Goal: Task Accomplishment & Management: Manage account settings

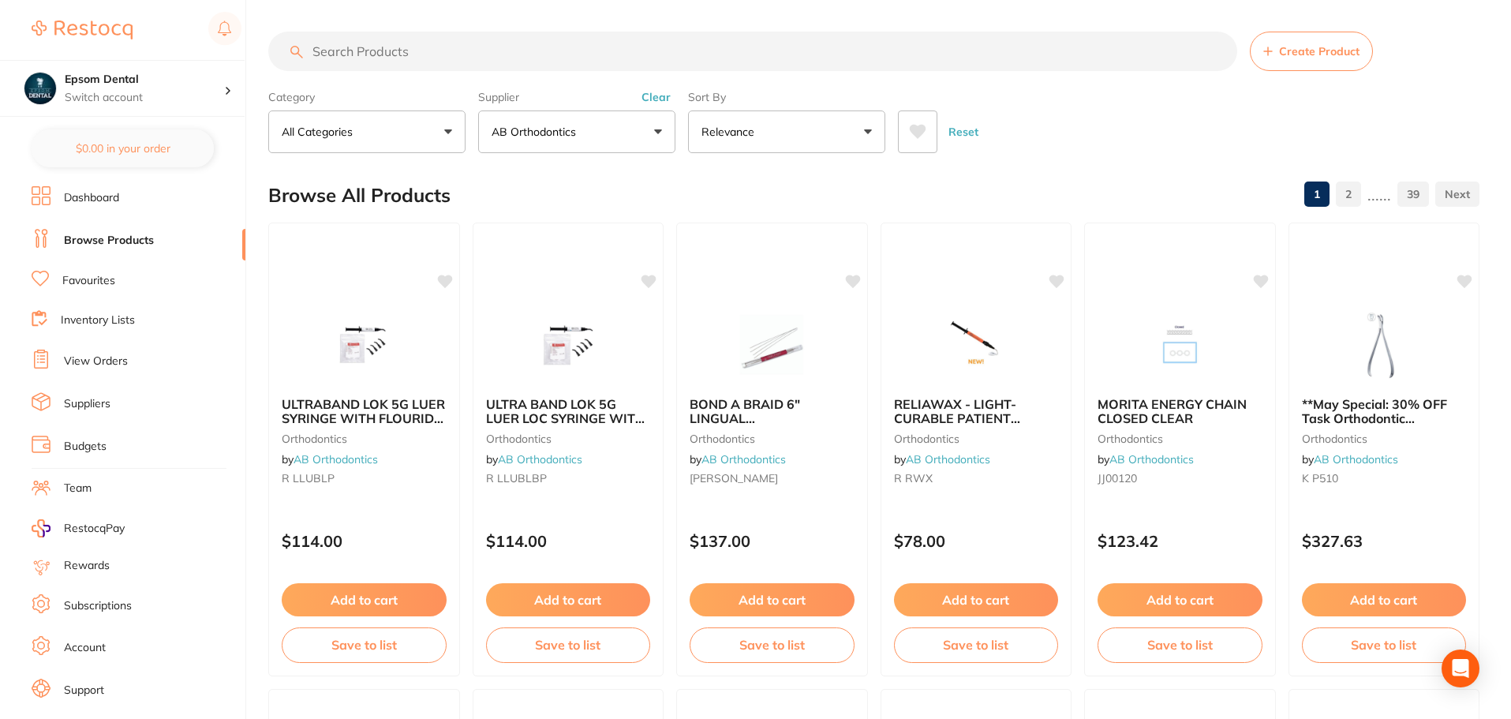
click at [599, 128] on button "AB Orthodontics" at bounding box center [576, 131] width 197 height 43
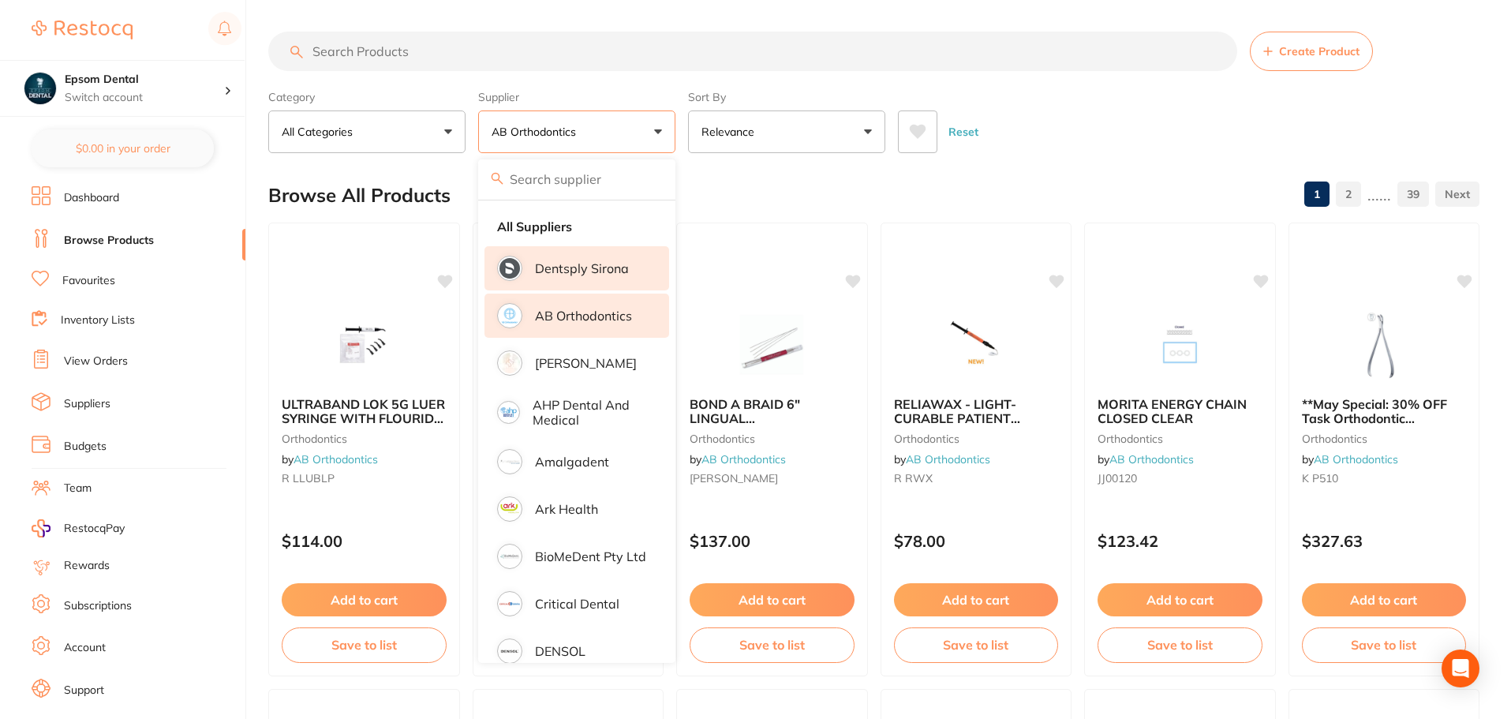
click at [564, 273] on p "Dentsply Sirona" at bounding box center [582, 268] width 94 height 14
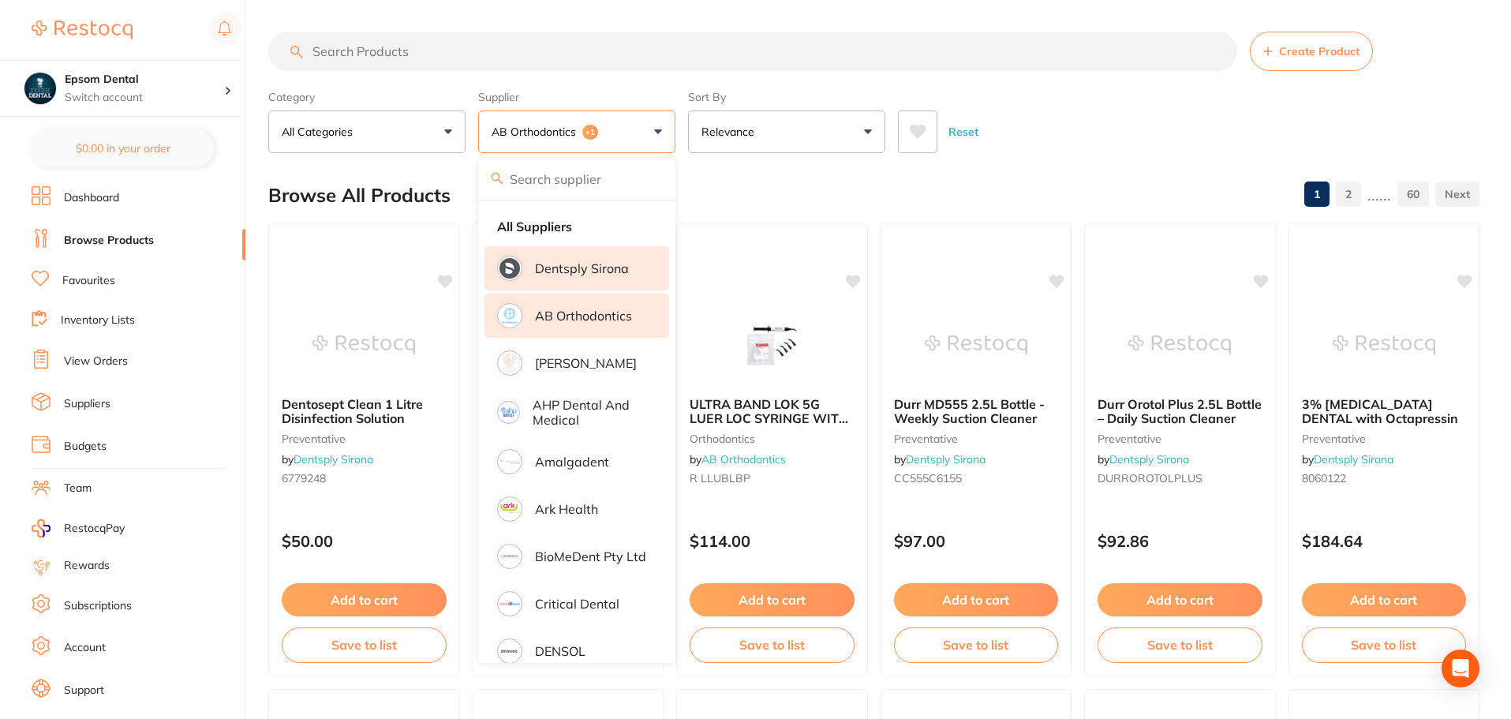
click at [544, 318] on p "AB Orthodontics" at bounding box center [583, 316] width 97 height 14
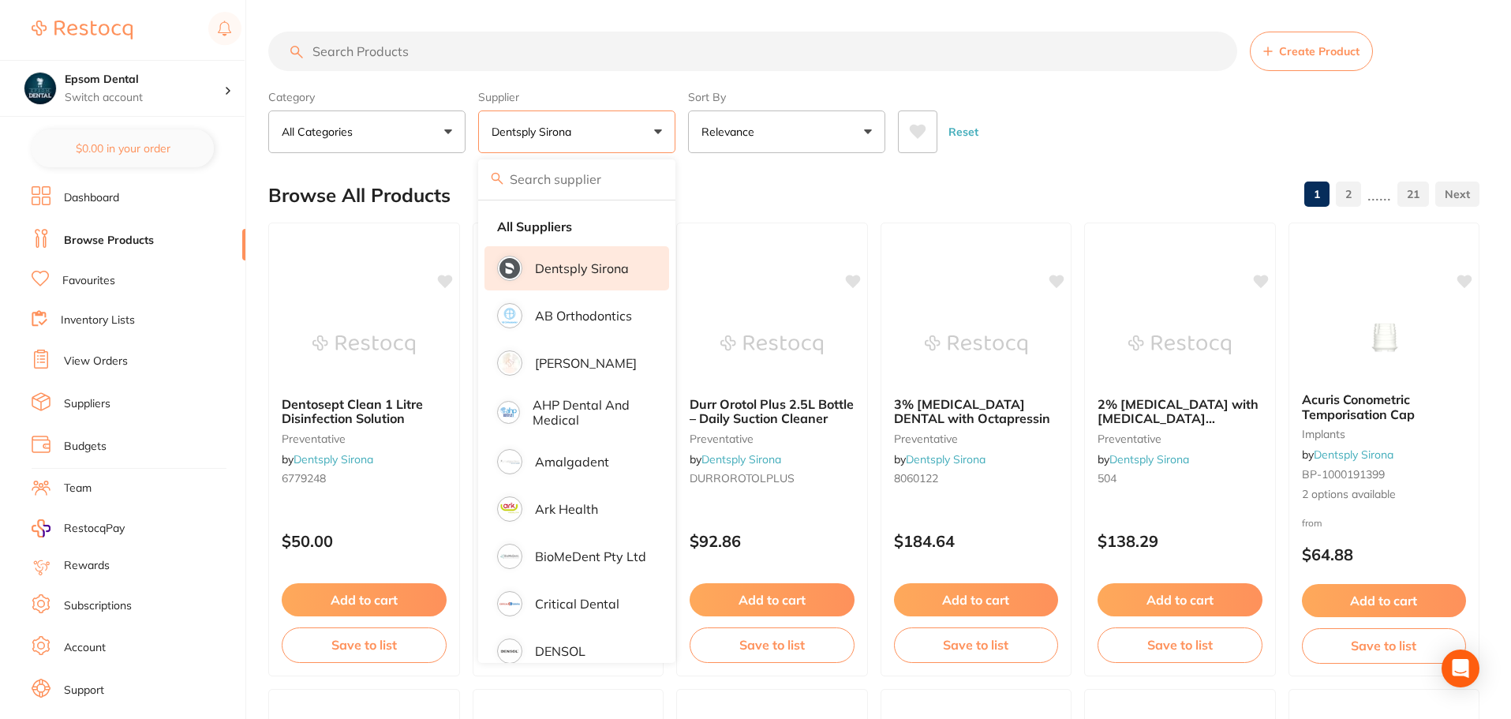
click at [766, 179] on div "Browse All Products 1 2 ...... 21" at bounding box center [873, 195] width 1211 height 53
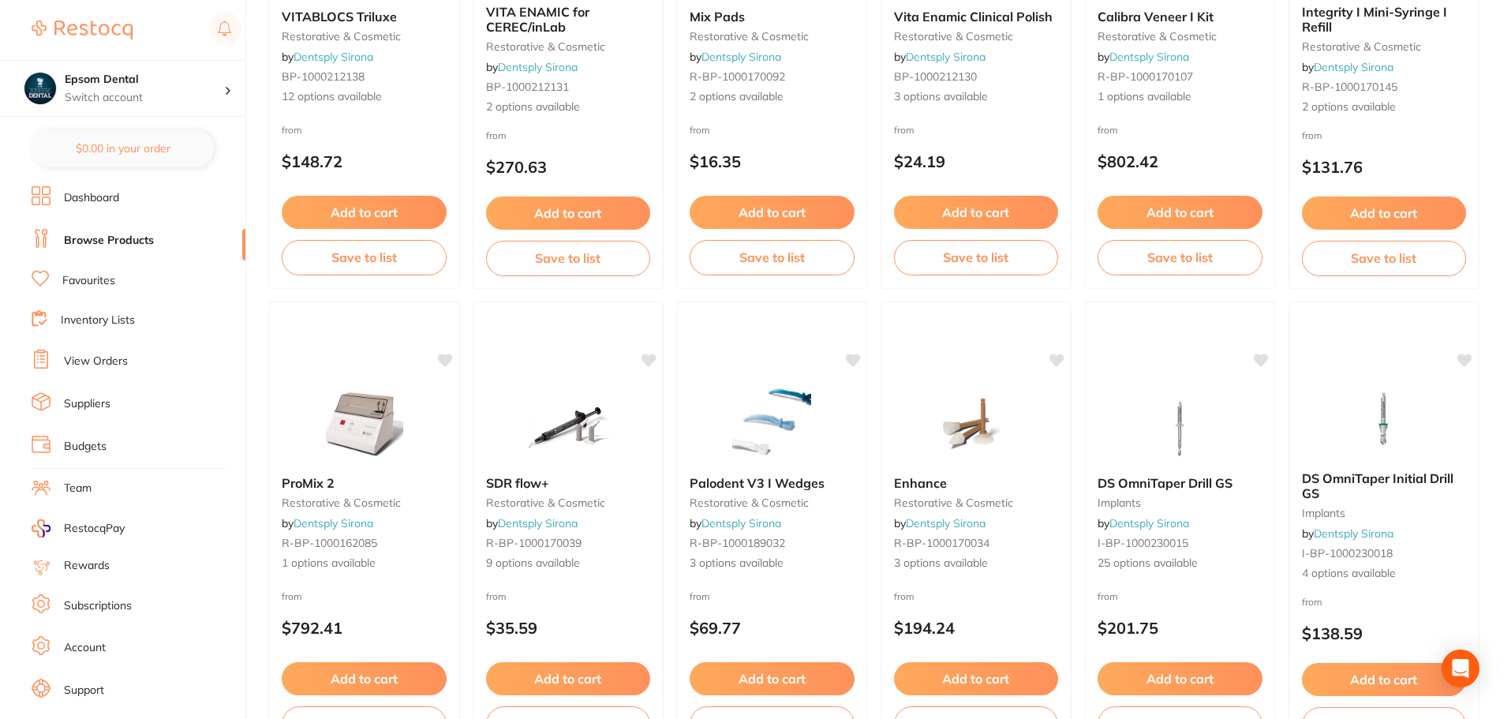
scroll to position [1815, 0]
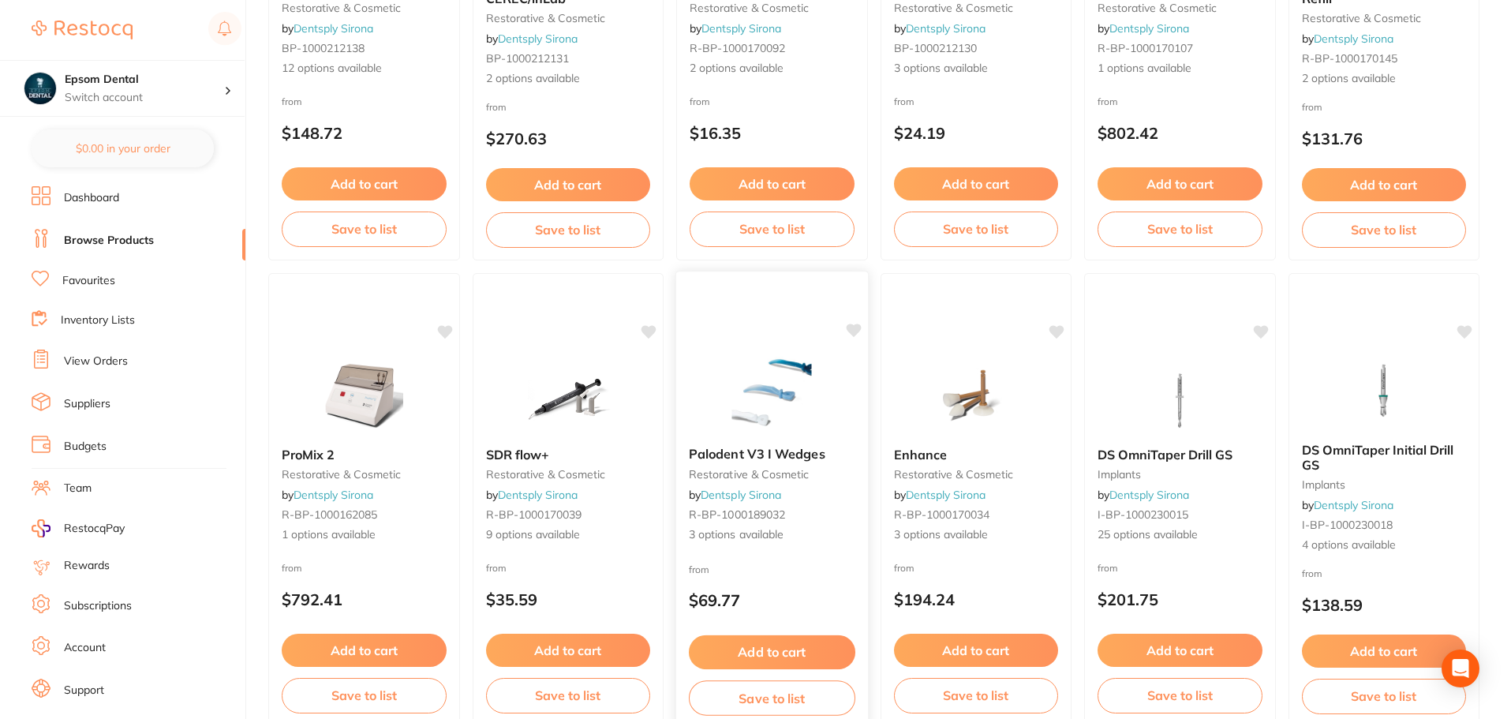
click at [855, 325] on icon at bounding box center [853, 330] width 15 height 13
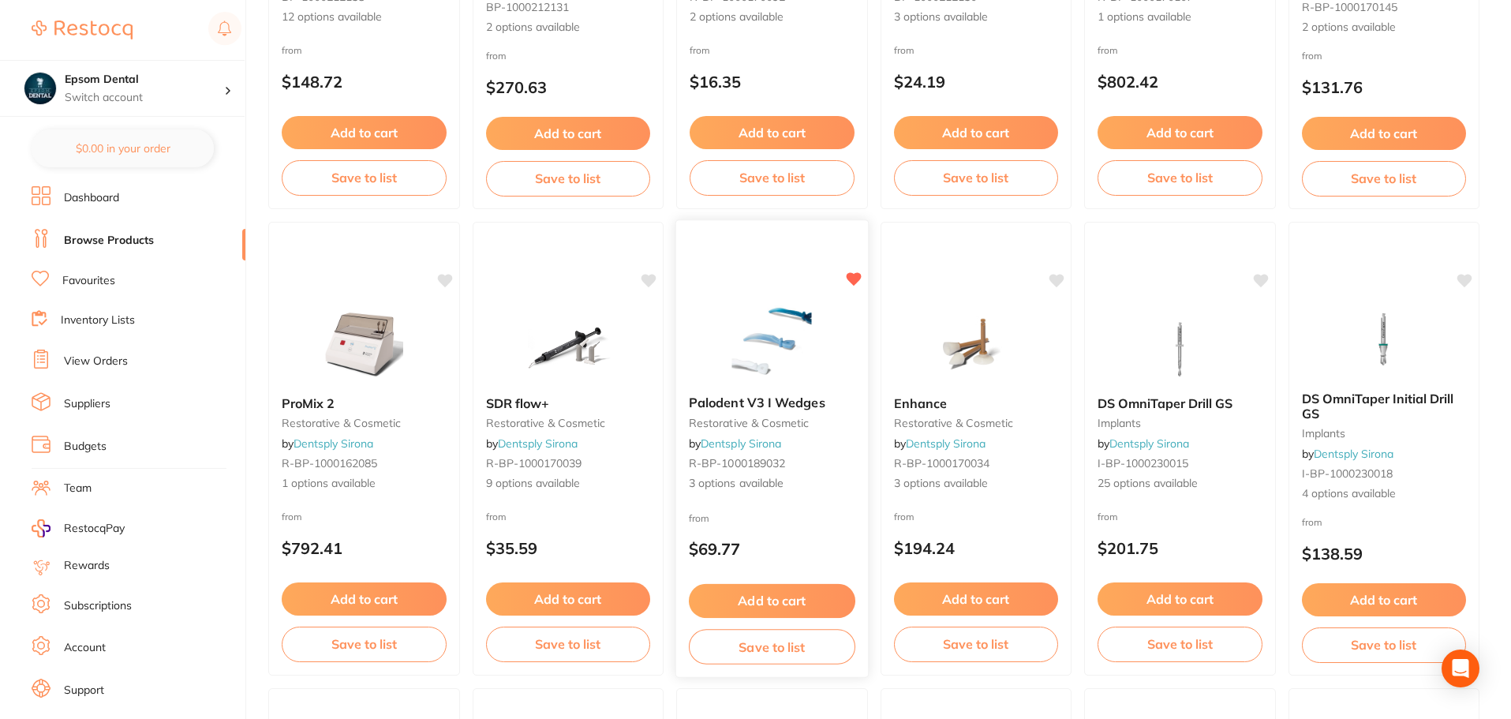
scroll to position [1973, 0]
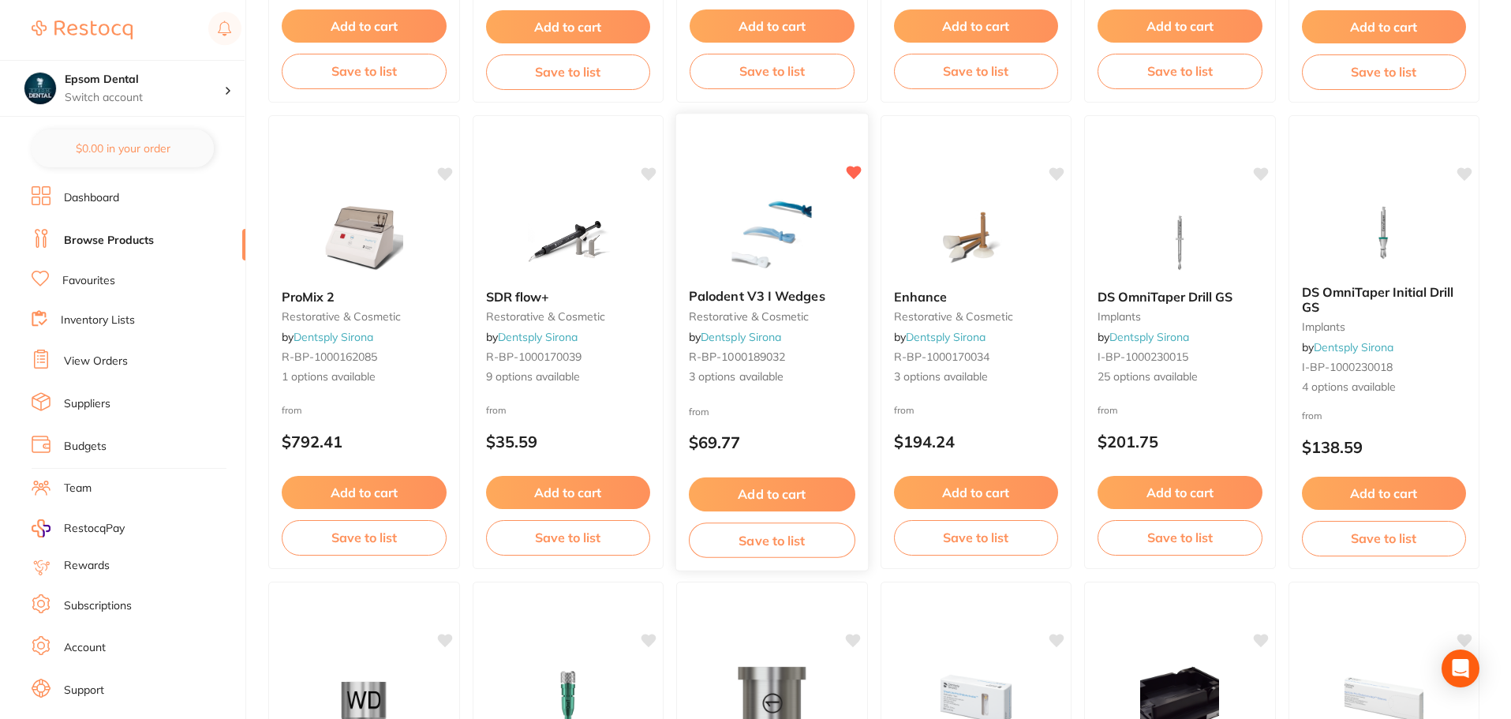
click at [741, 546] on button "Save to list" at bounding box center [772, 540] width 166 height 36
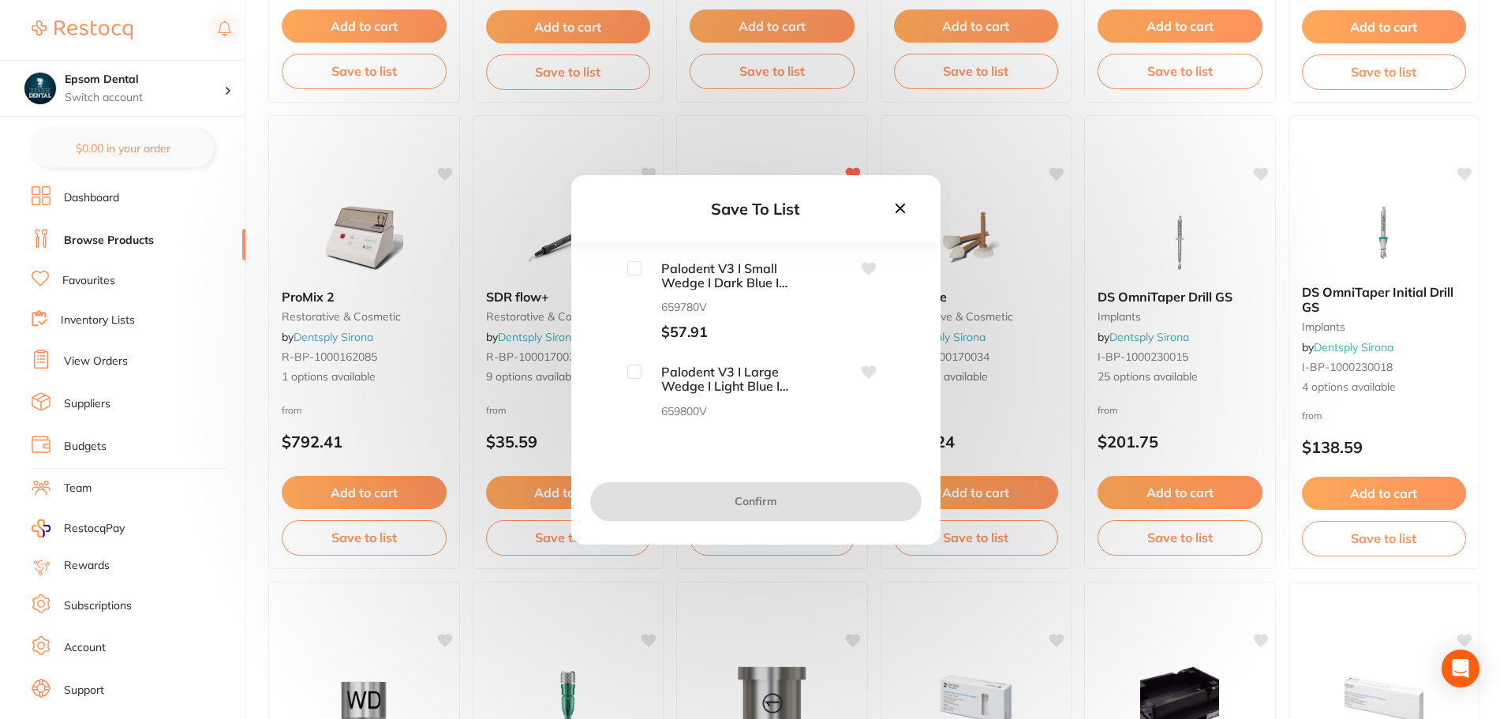
click at [637, 273] on input "checkbox" at bounding box center [634, 268] width 14 height 14
checkbox input "true"
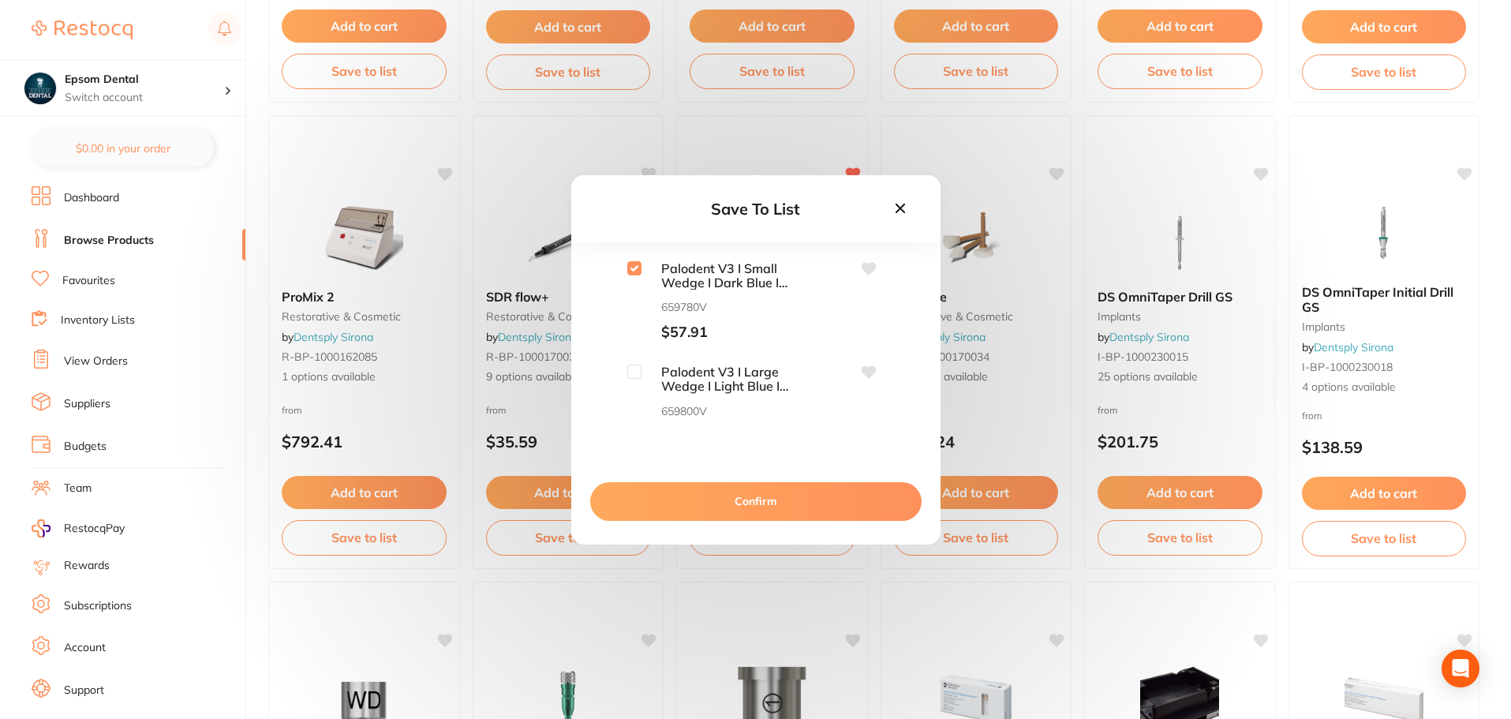
click at [630, 370] on input "checkbox" at bounding box center [634, 372] width 14 height 14
checkbox input "true"
click at [630, 346] on input "checkbox" at bounding box center [634, 346] width 14 height 14
checkbox input "true"
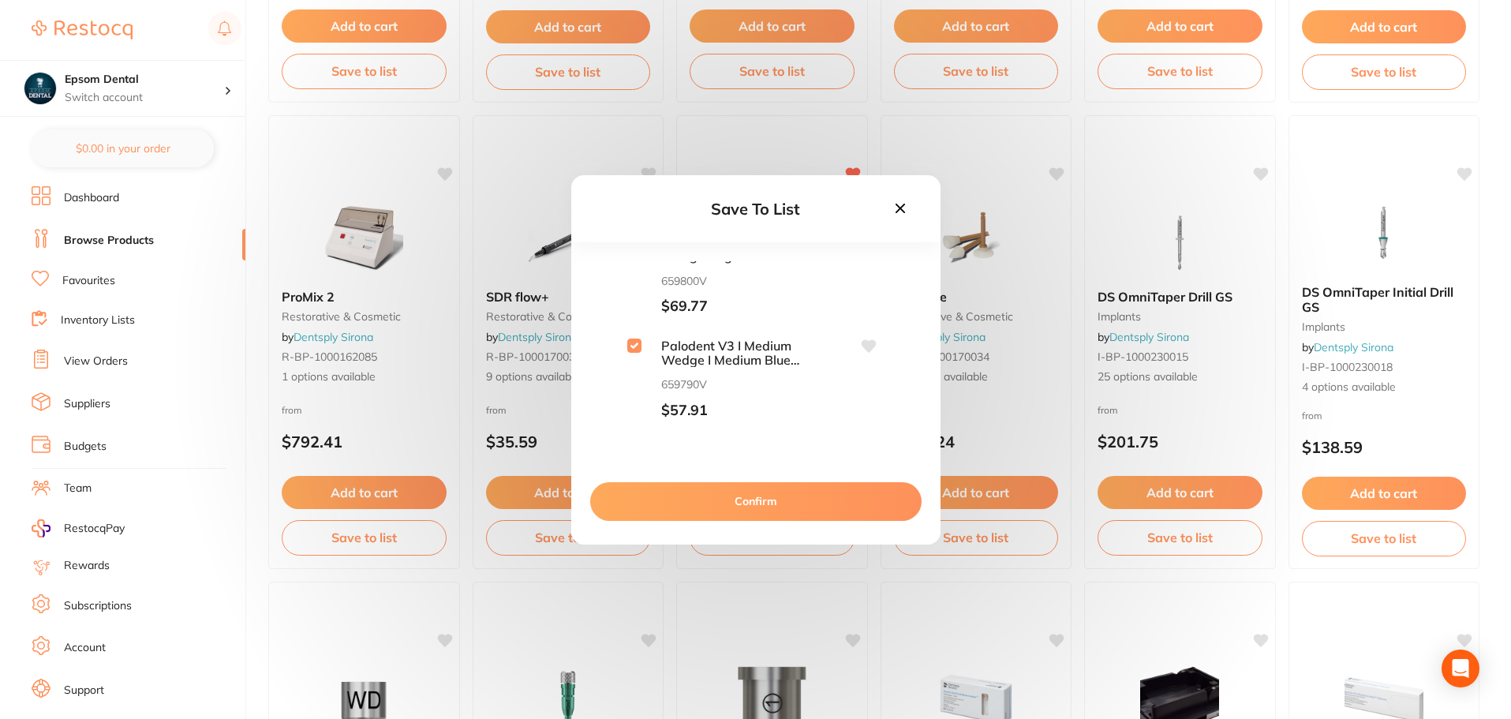
click at [759, 499] on button "Confirm" at bounding box center [755, 501] width 331 height 38
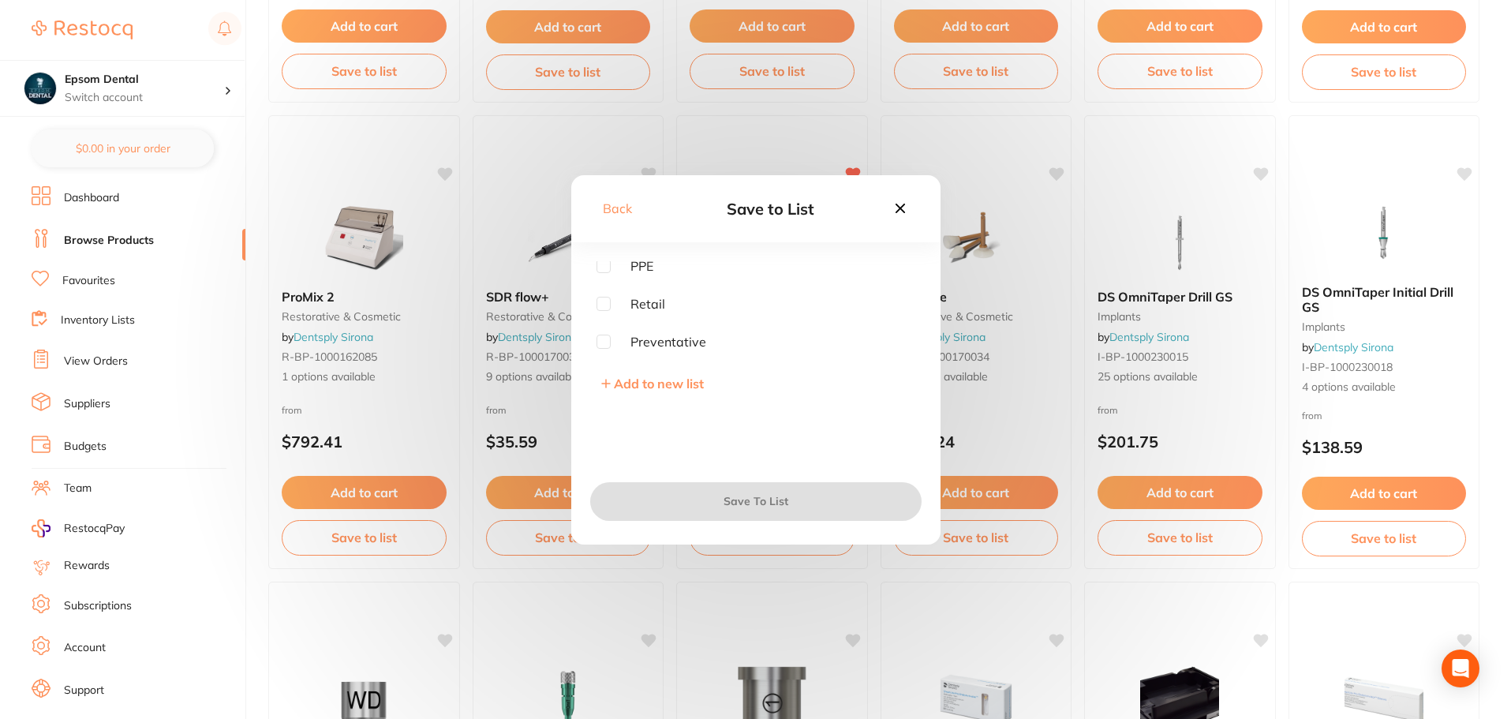
scroll to position [0, 0]
click at [627, 385] on span "Add to new list" at bounding box center [659, 384] width 90 height 16
click at [654, 306] on input "text" at bounding box center [756, 303] width 319 height 41
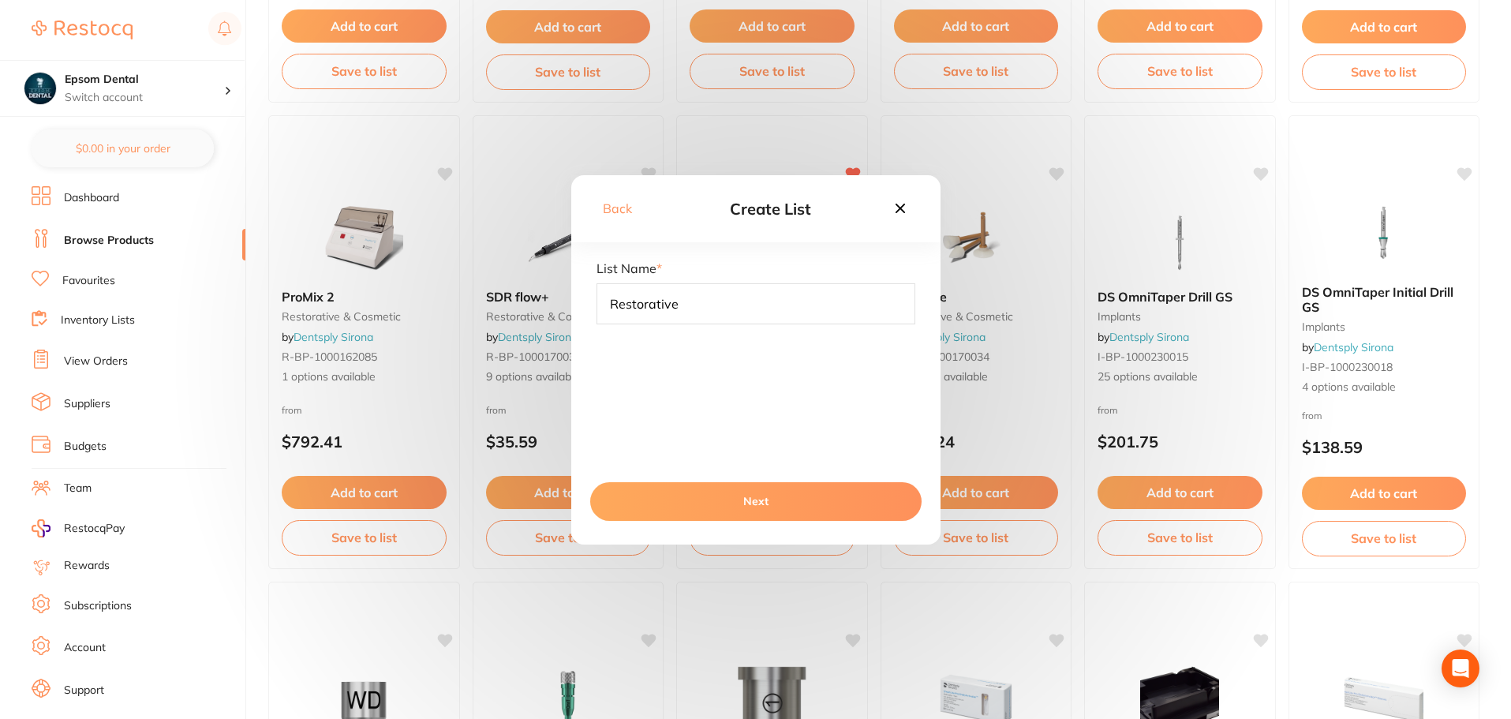
type input "Restorative"
click at [724, 492] on button "Next" at bounding box center [755, 501] width 331 height 38
click at [735, 500] on button "Save To List" at bounding box center [755, 501] width 331 height 38
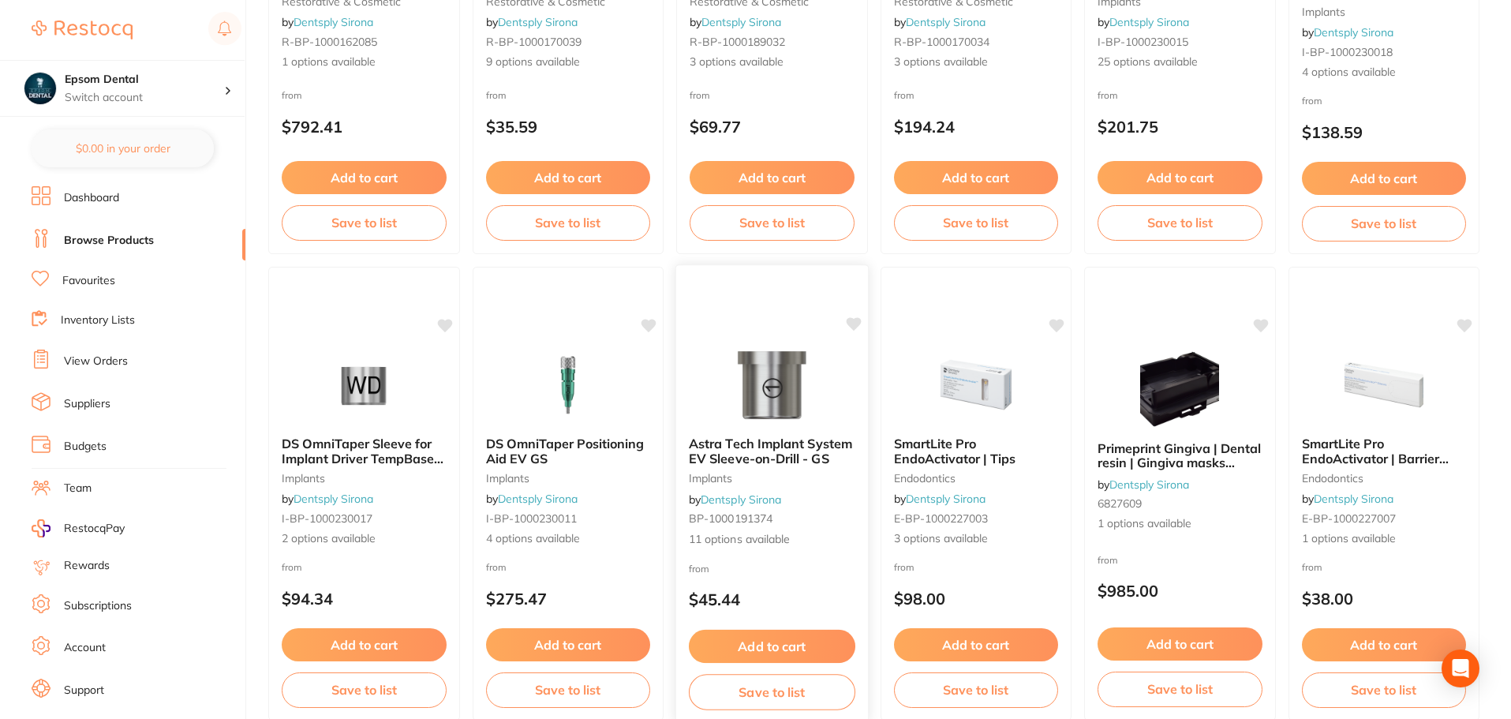
scroll to position [2288, 0]
click at [1056, 326] on icon at bounding box center [1057, 322] width 15 height 13
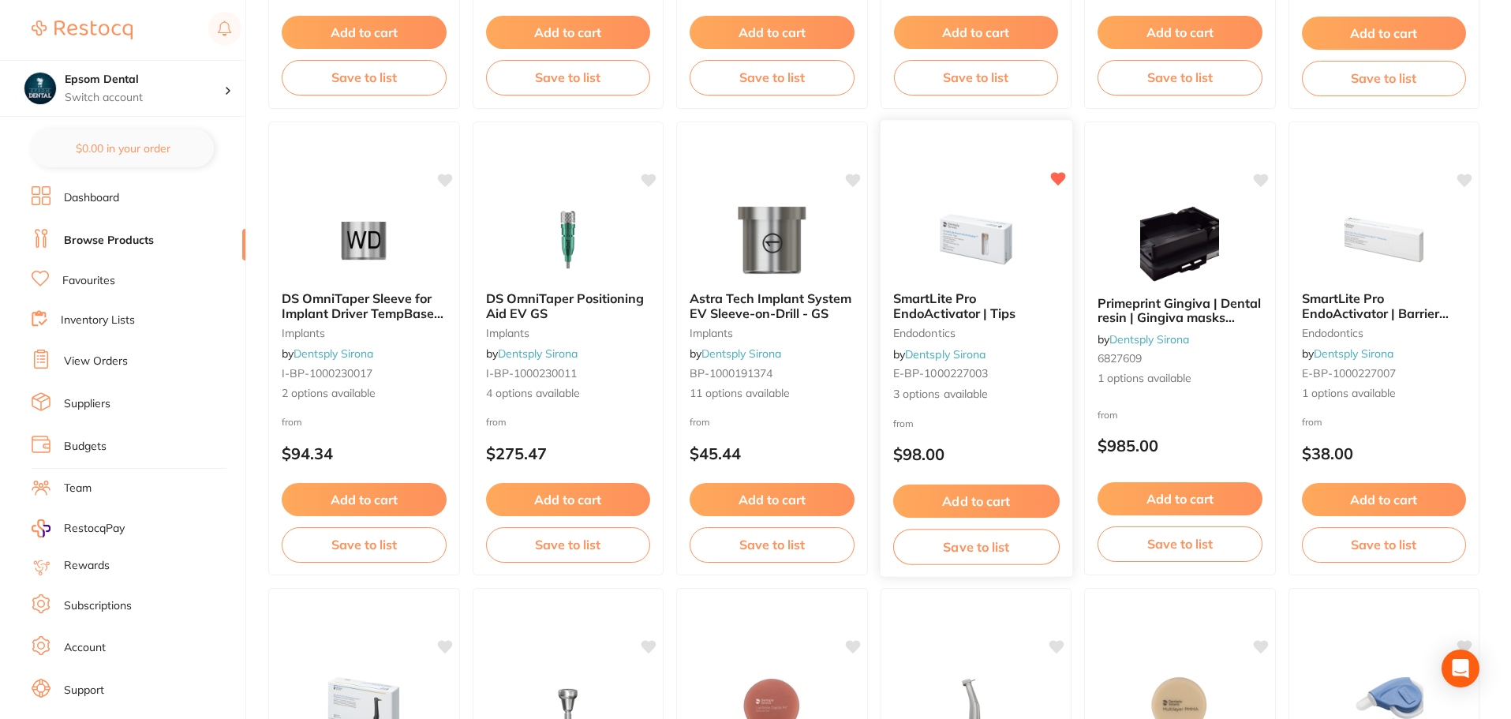
scroll to position [2446, 0]
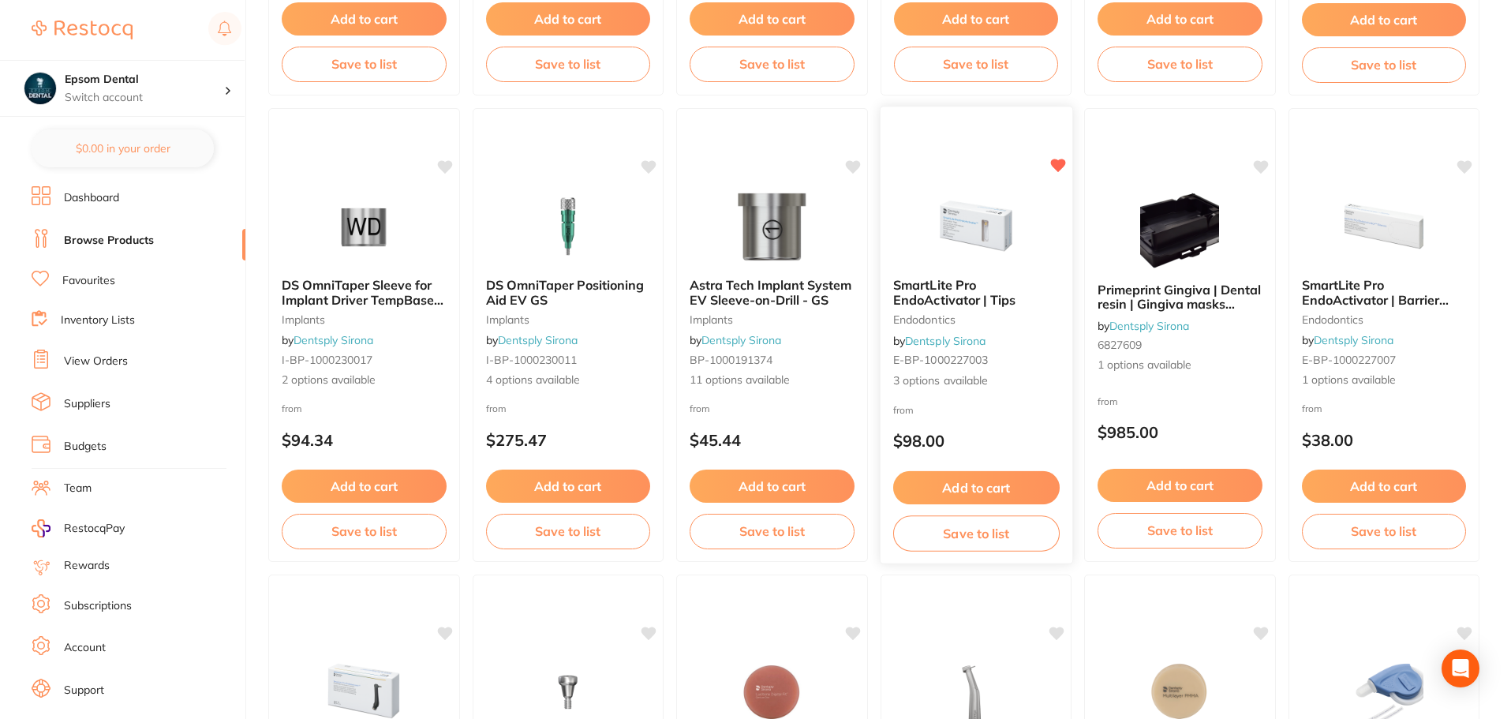
click at [974, 525] on button "Save to list" at bounding box center [975, 533] width 166 height 36
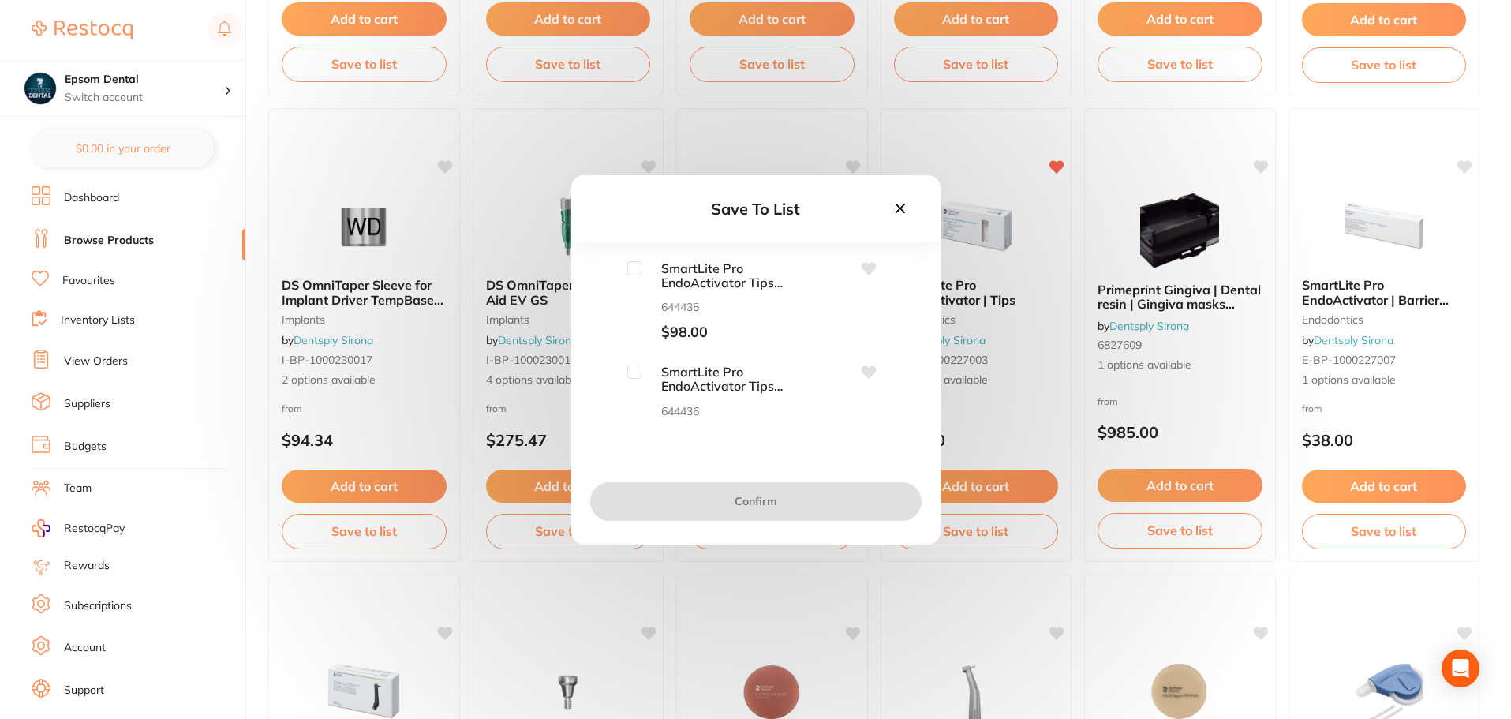
click at [638, 269] on input "checkbox" at bounding box center [634, 268] width 14 height 14
checkbox input "true"
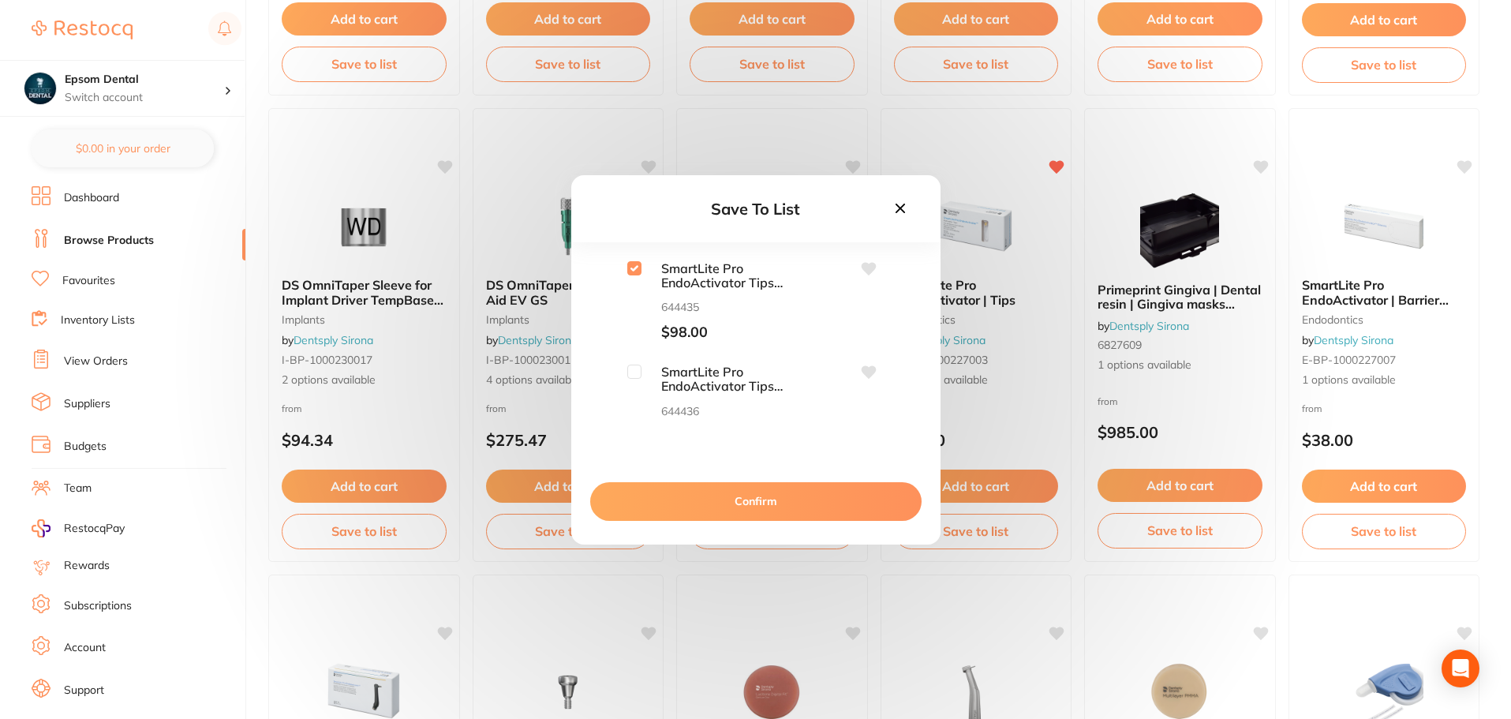
click at [635, 374] on input "checkbox" at bounding box center [634, 372] width 14 height 14
checkbox input "true"
click at [637, 349] on input "checkbox" at bounding box center [634, 346] width 14 height 14
checkbox input "true"
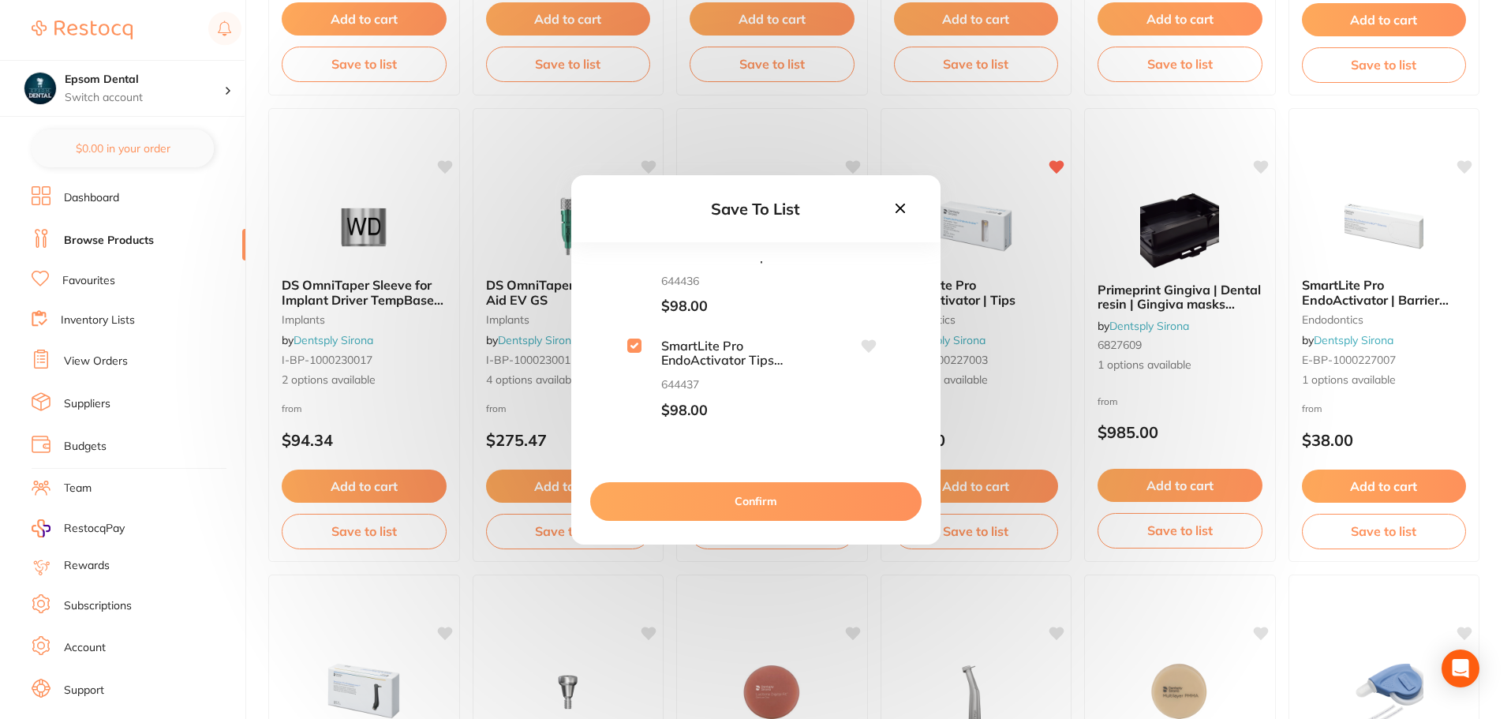
click at [712, 496] on button "Confirm" at bounding box center [755, 501] width 331 height 38
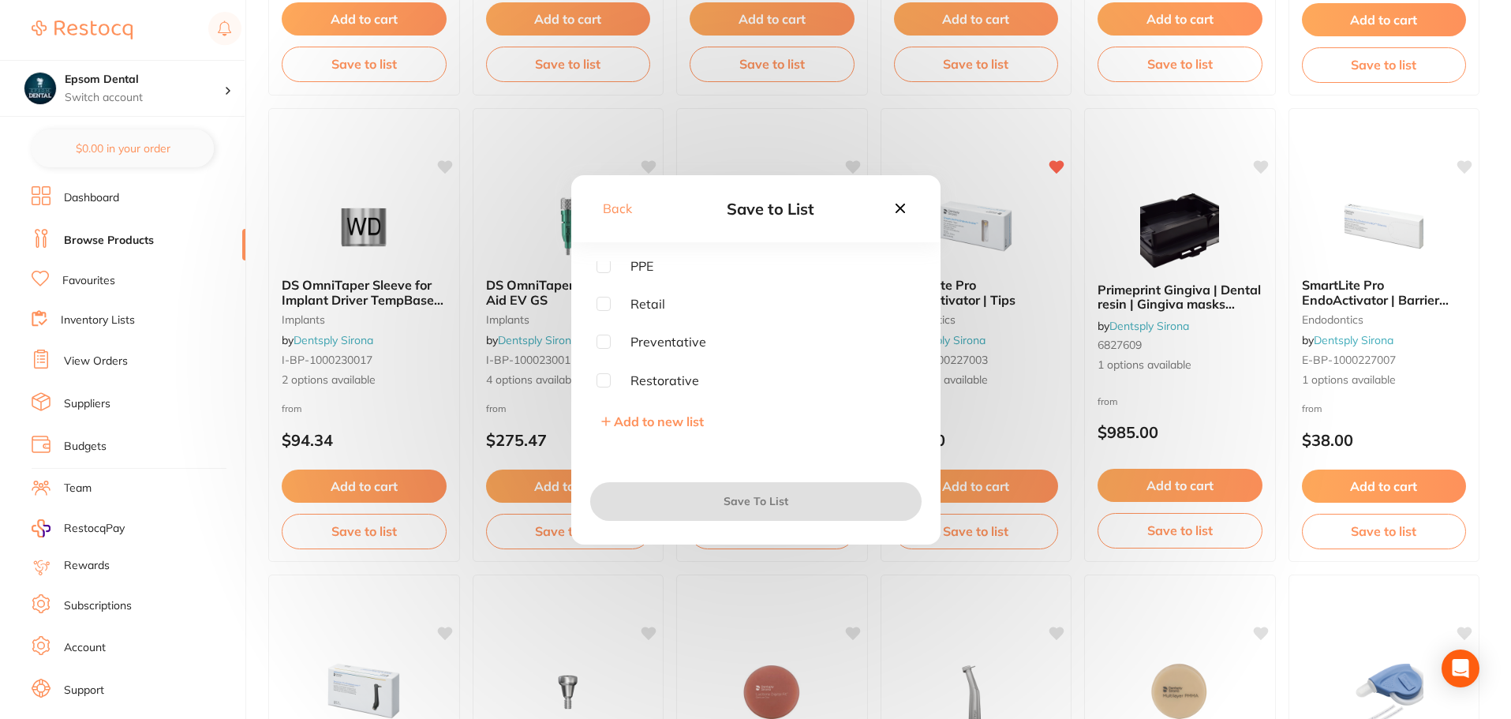
scroll to position [2, 0]
click at [643, 418] on span "Add to new list" at bounding box center [659, 421] width 90 height 16
click at [689, 302] on input "text" at bounding box center [756, 303] width 319 height 41
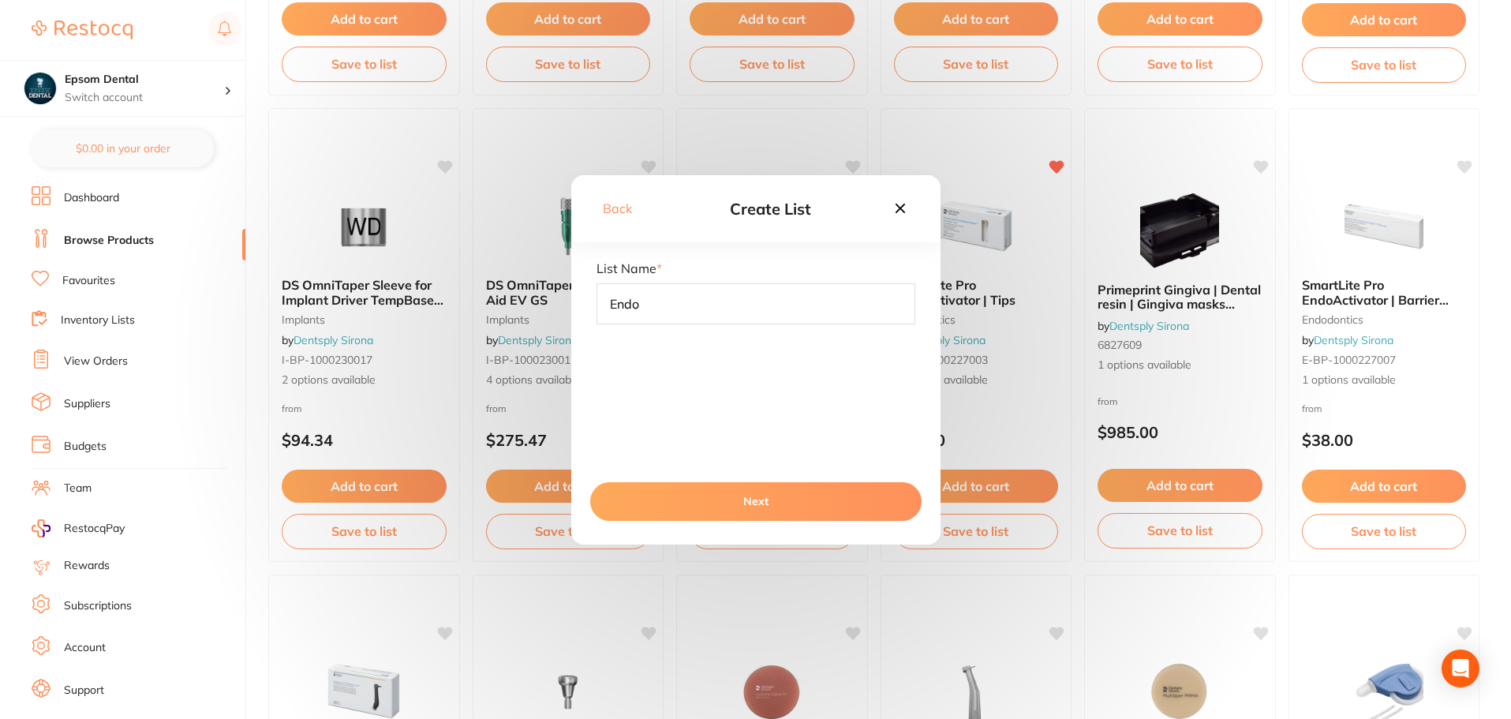
type input "Endo"
click at [765, 496] on button "Next" at bounding box center [755, 501] width 331 height 38
click at [770, 506] on button "Save To List" at bounding box center [755, 501] width 331 height 38
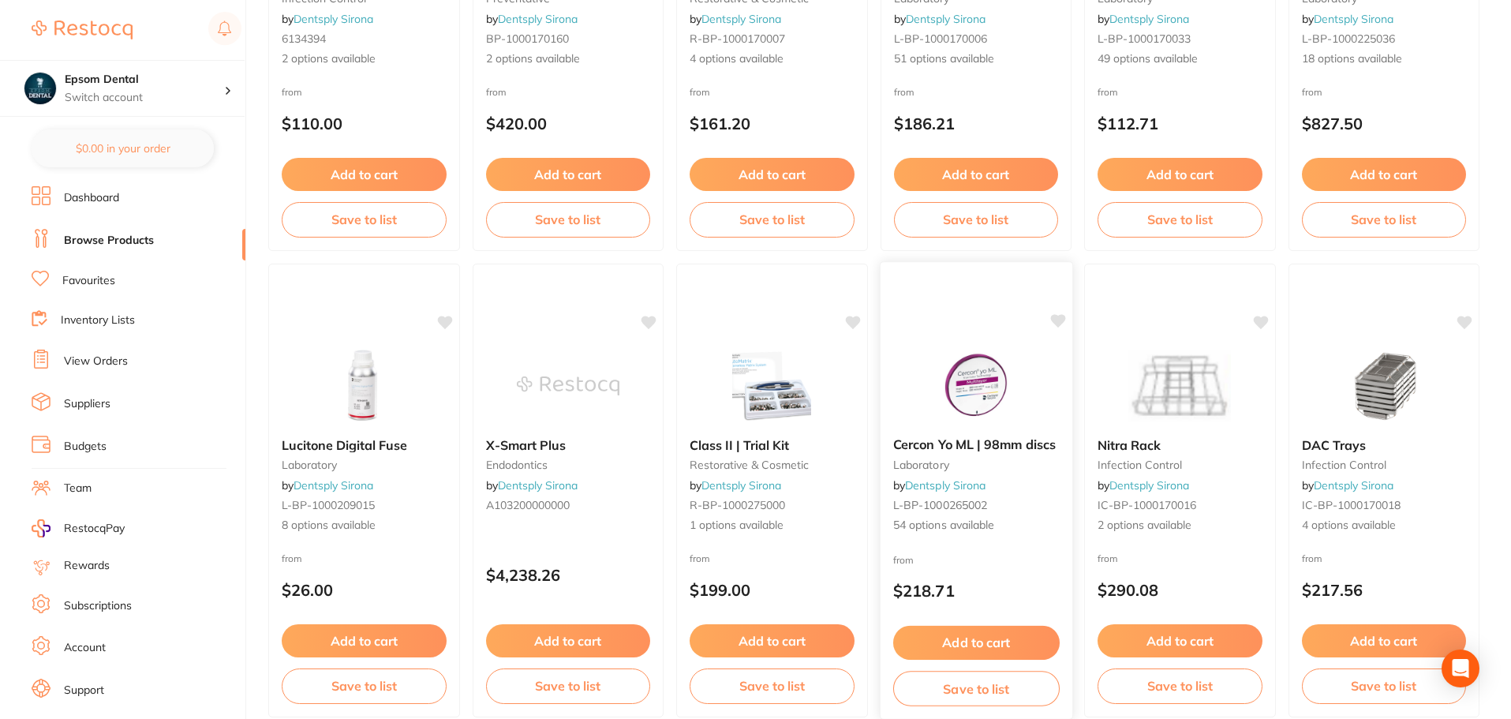
scroll to position [3770, 0]
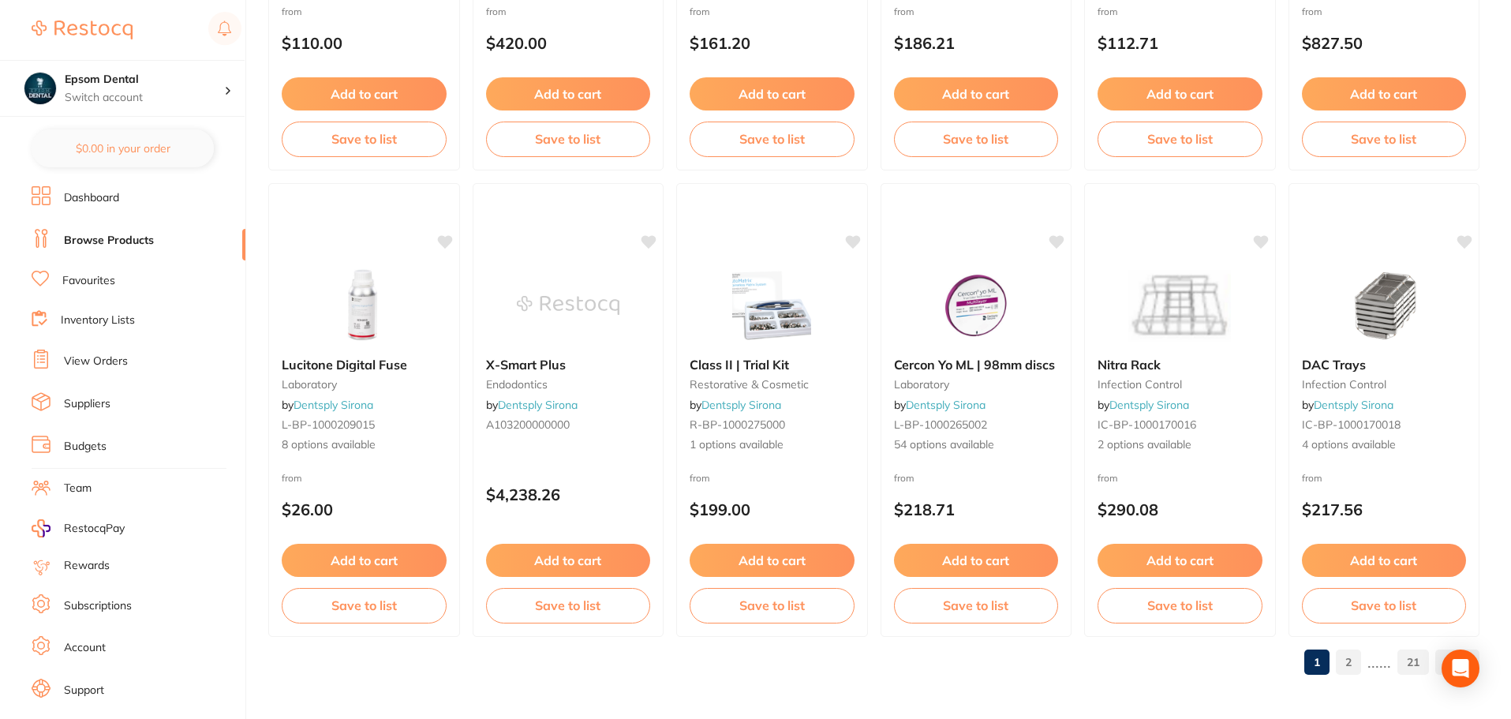
click at [1342, 655] on link "2" at bounding box center [1348, 662] width 25 height 32
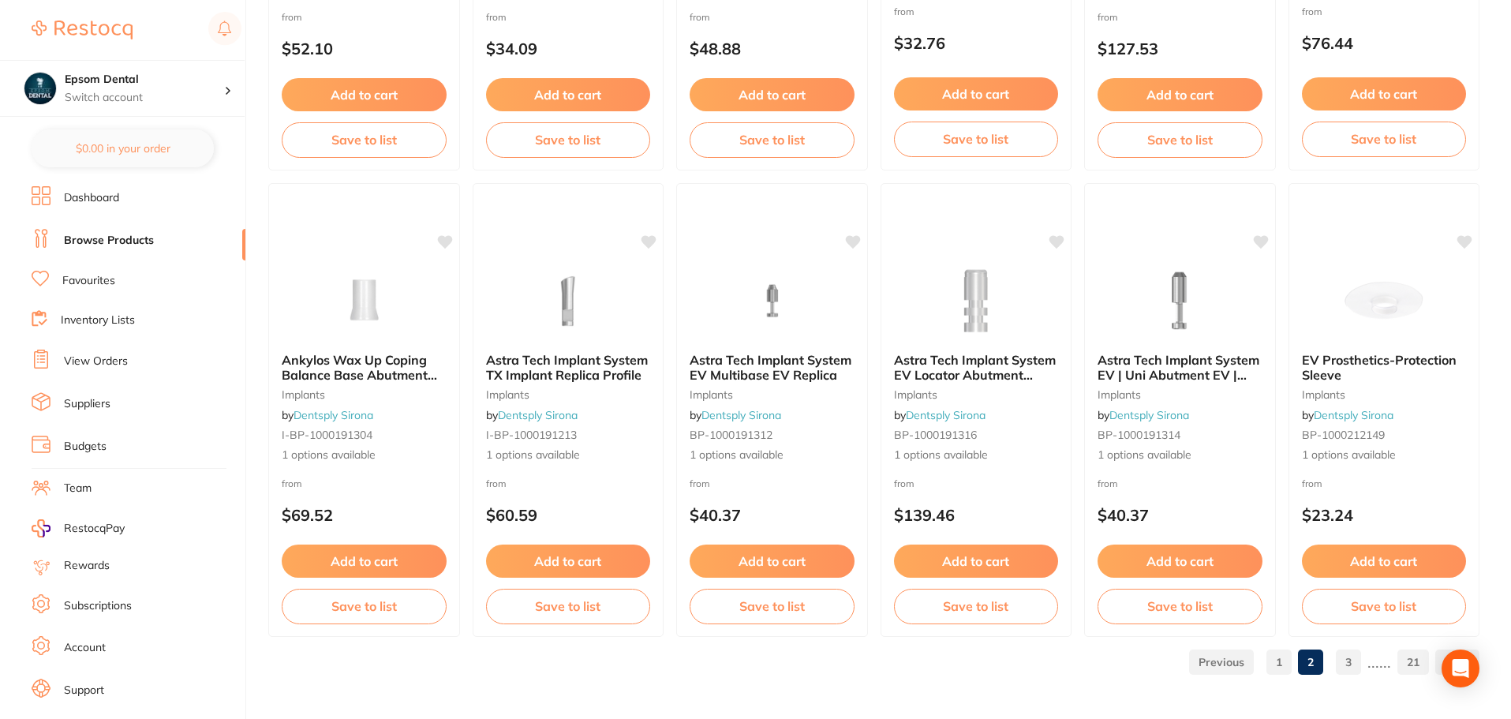
click at [1349, 672] on link "3" at bounding box center [1348, 662] width 25 height 32
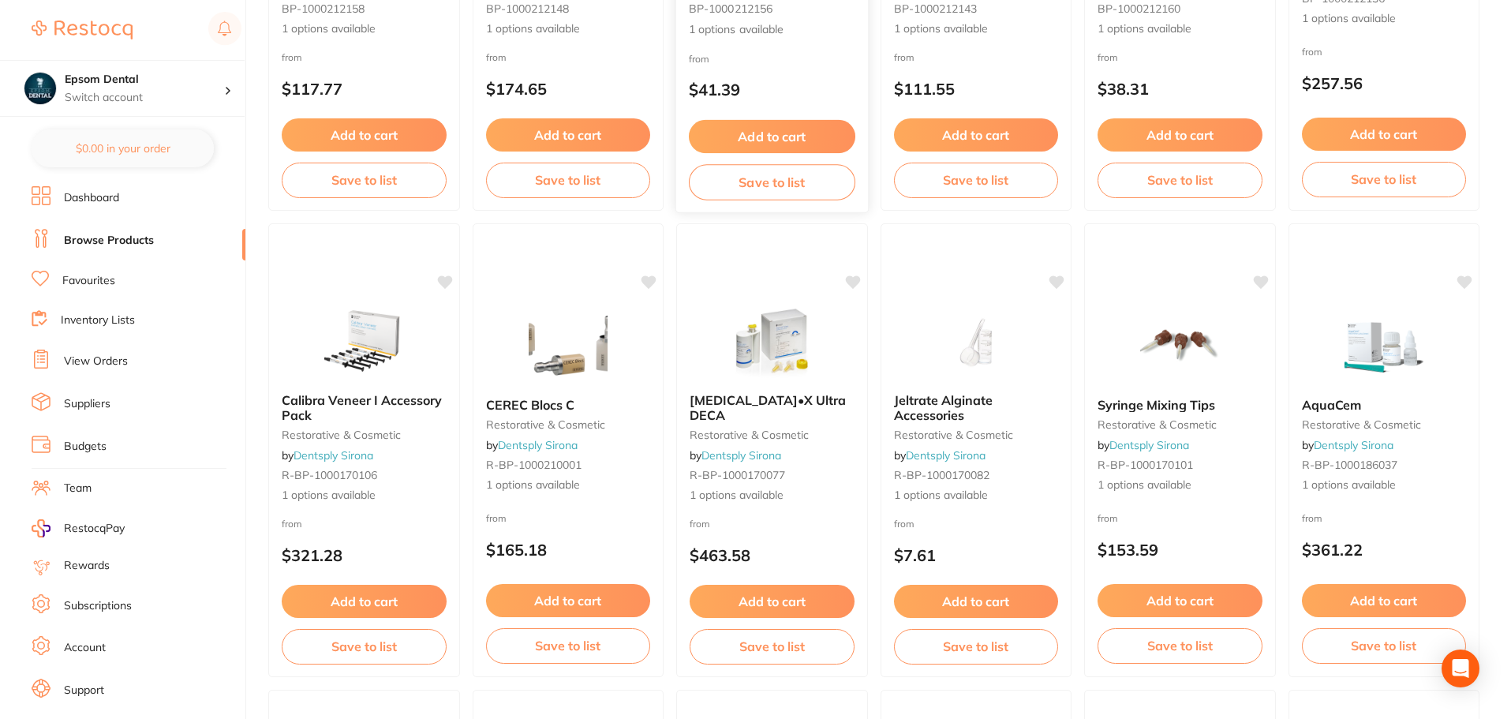
scroll to position [473, 0]
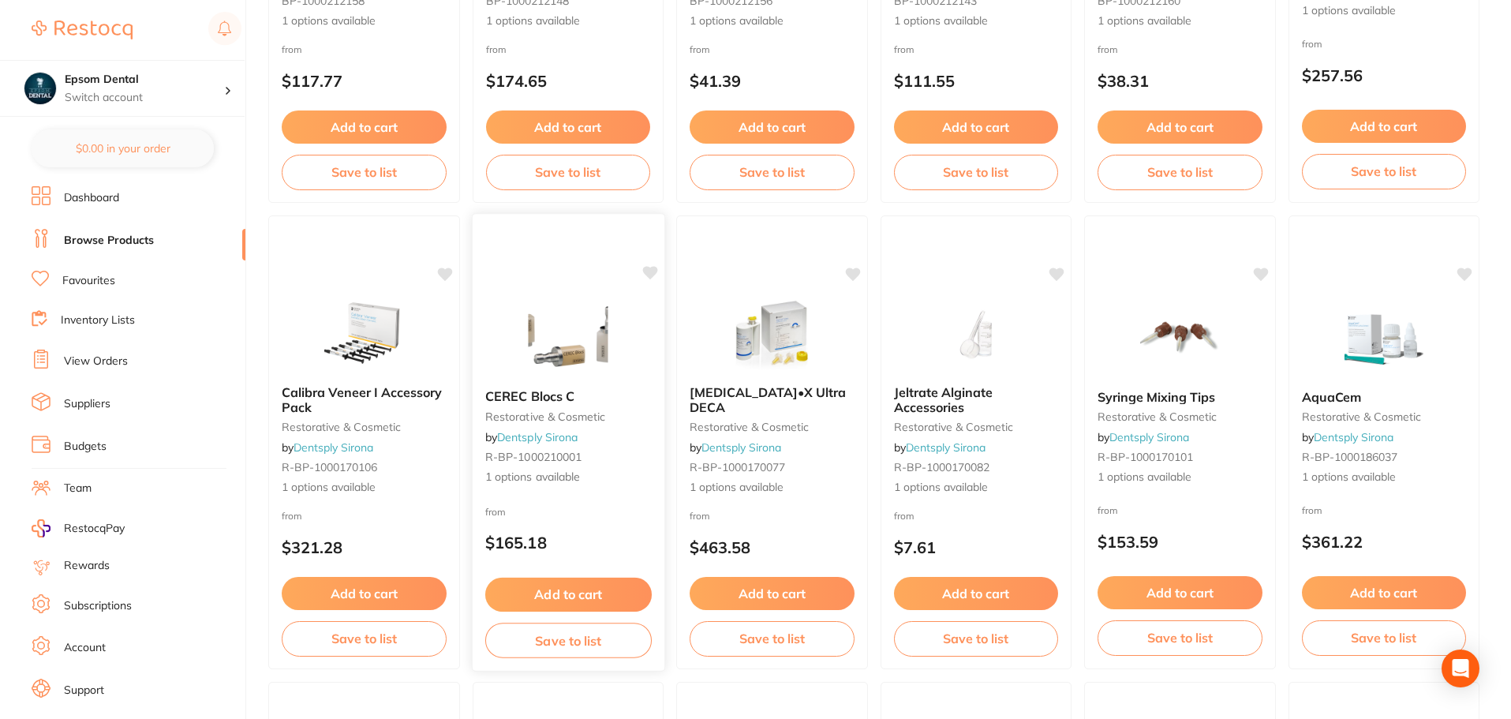
click at [562, 396] on span "CEREC Blocs C" at bounding box center [528, 396] width 89 height 16
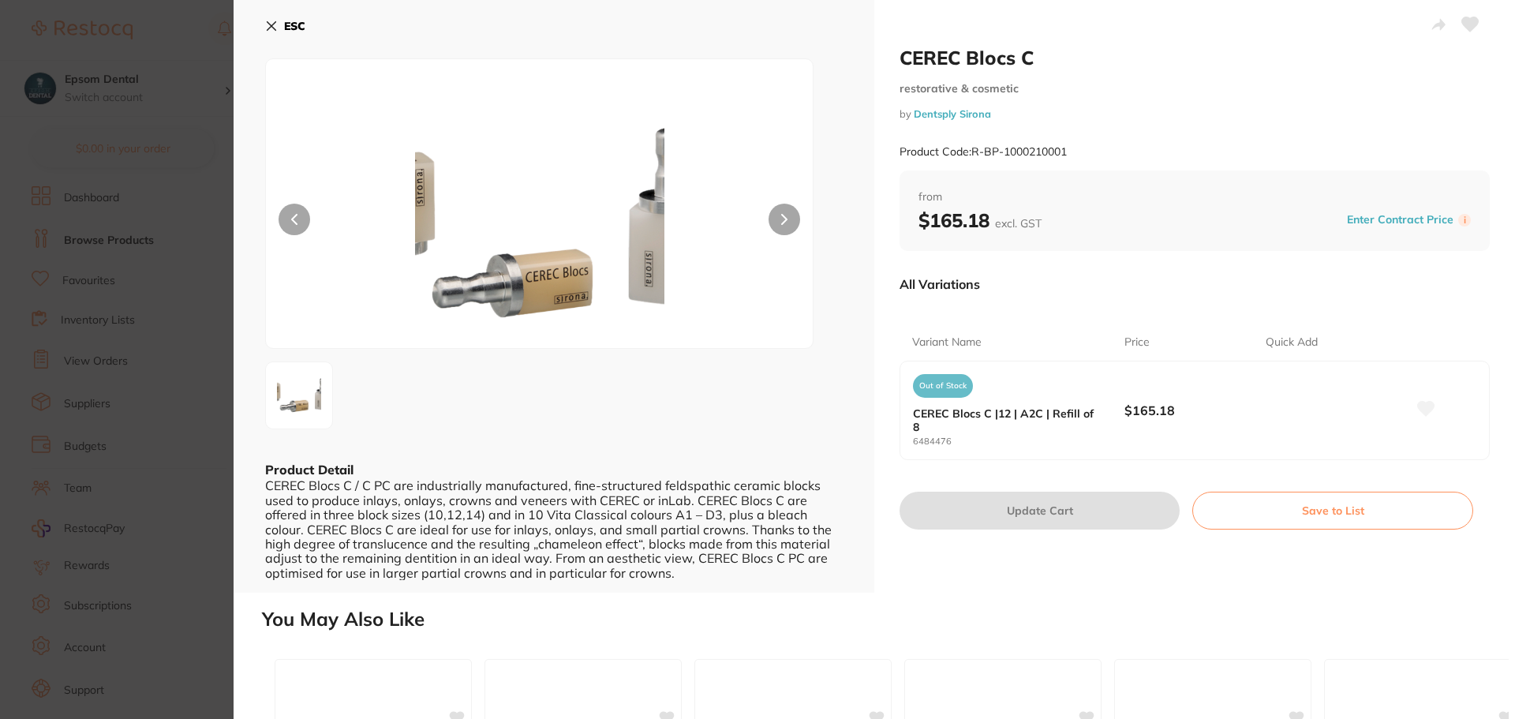
click at [785, 219] on icon at bounding box center [784, 219] width 5 height 9
click at [267, 35] on button "ESC" at bounding box center [285, 26] width 40 height 27
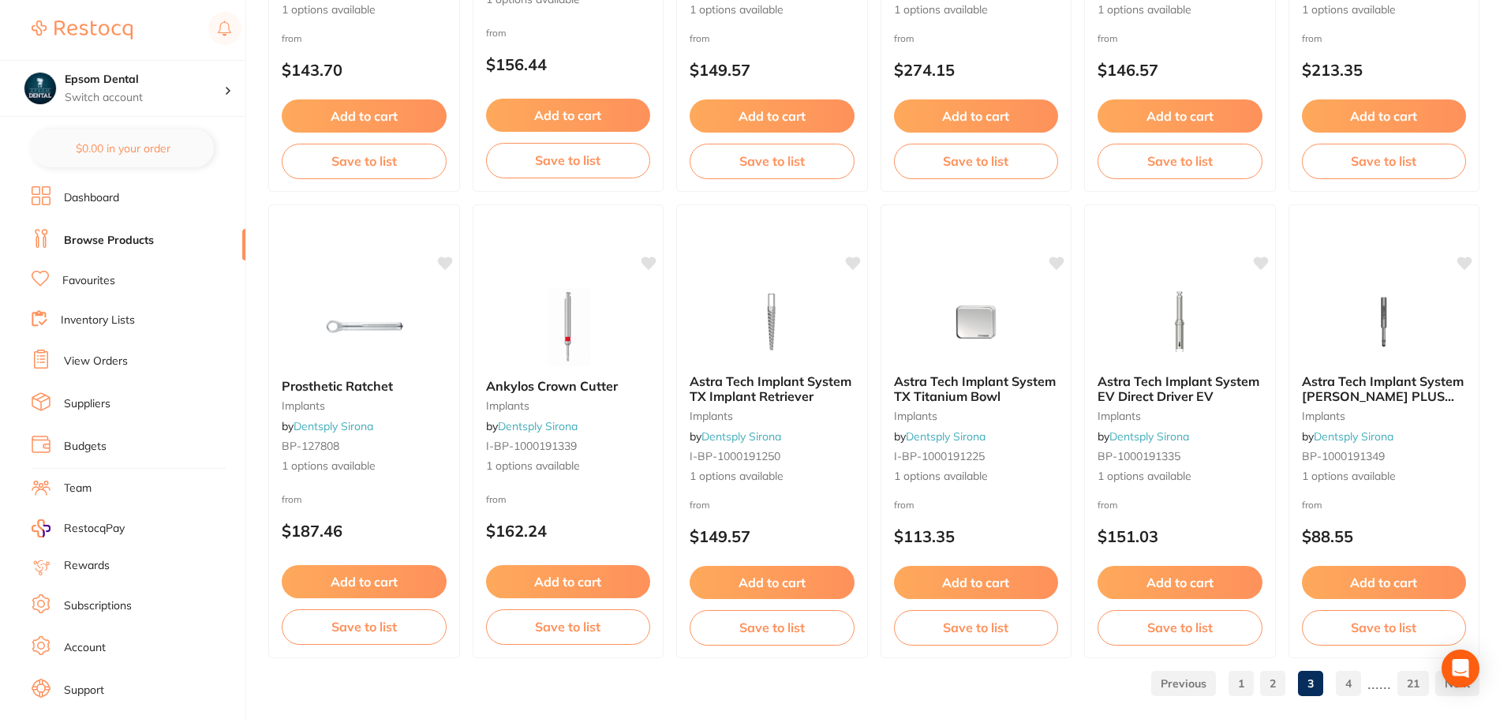
scroll to position [3770, 0]
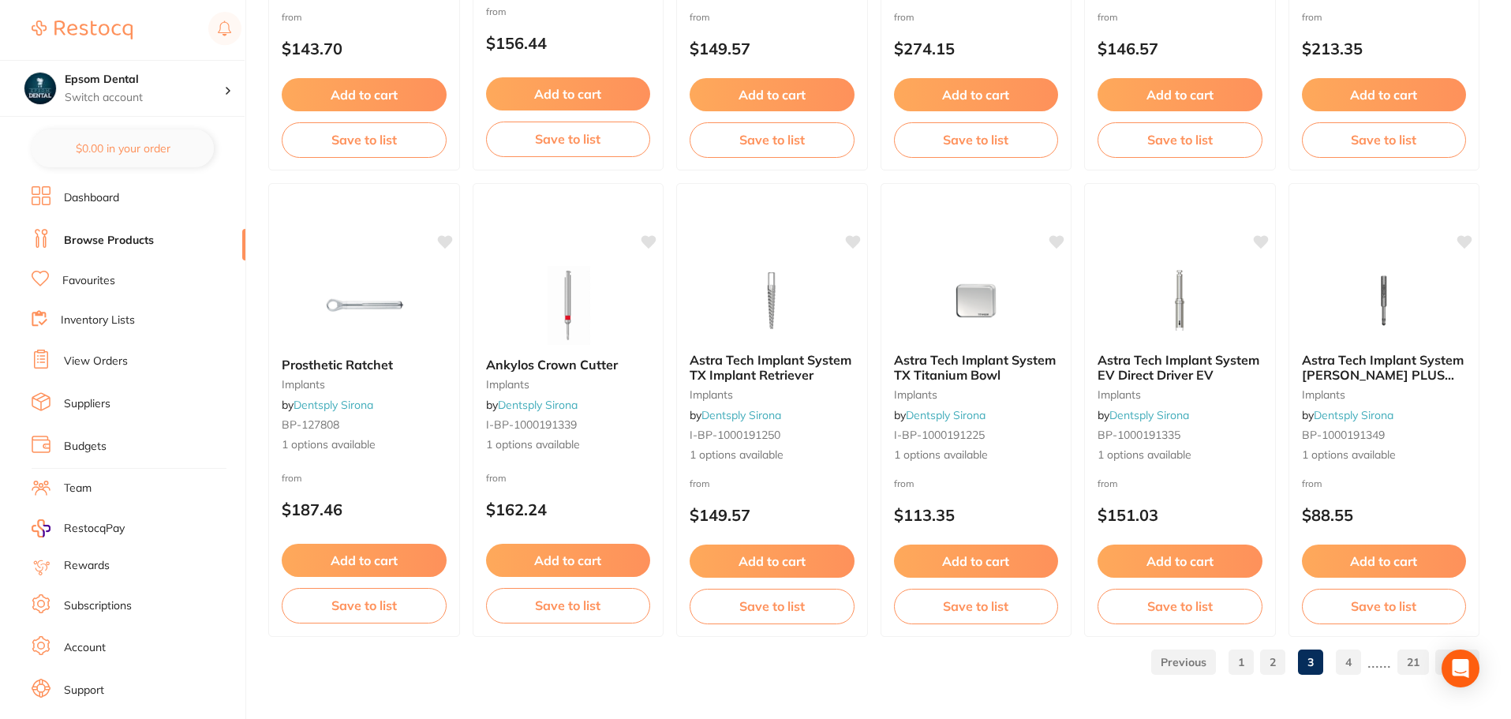
click at [1342, 670] on link "4" at bounding box center [1348, 662] width 25 height 32
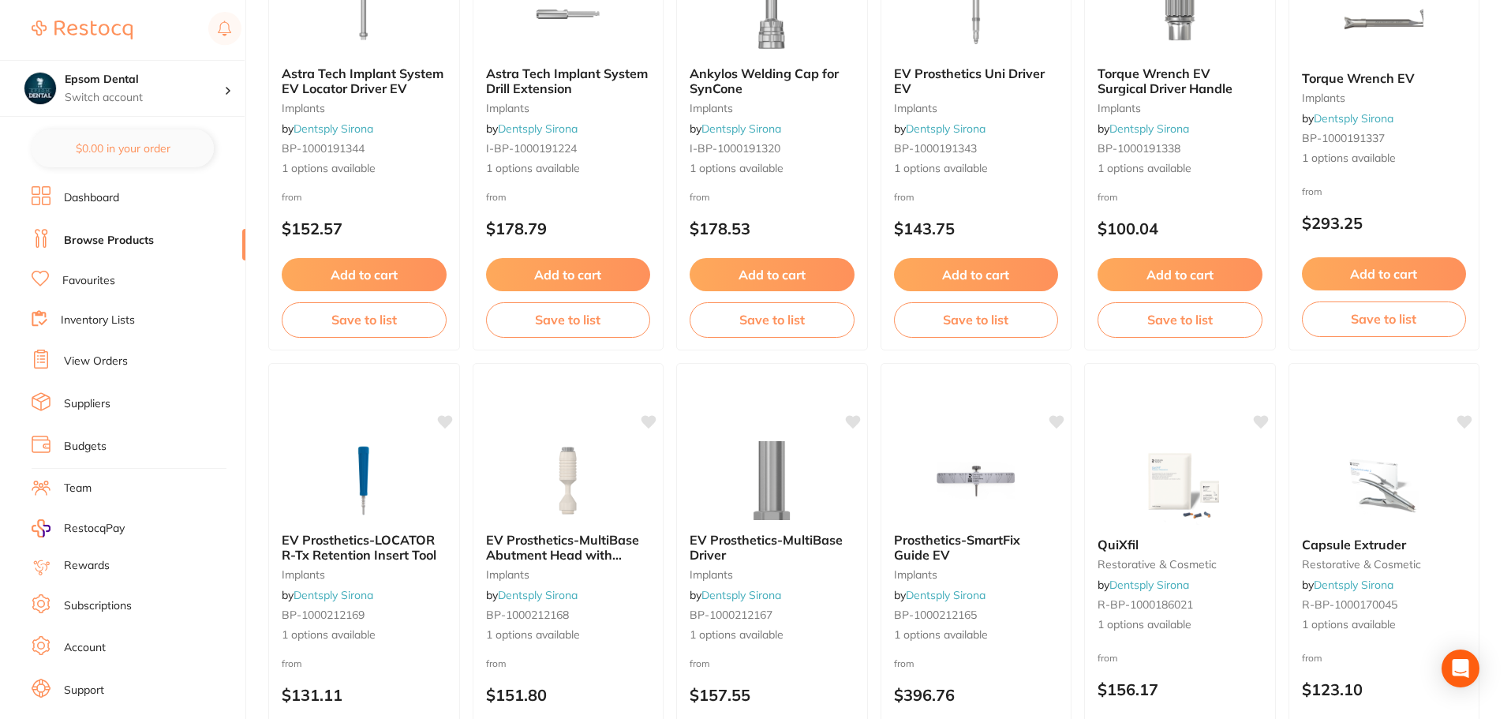
scroll to position [1026, 0]
